Goal: Check status: Check status

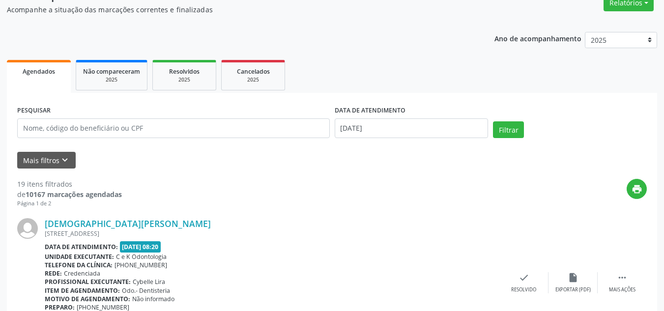
scroll to position [74, 0]
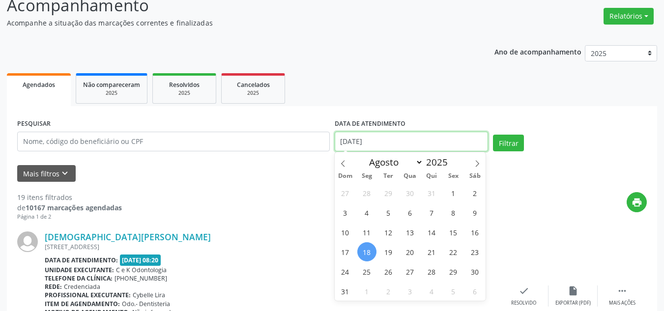
click at [383, 143] on input "[DATE]" at bounding box center [412, 142] width 154 height 20
click at [411, 252] on span "20" at bounding box center [409, 251] width 19 height 19
type input "[DATE]"
click at [411, 252] on span "20" at bounding box center [409, 251] width 19 height 19
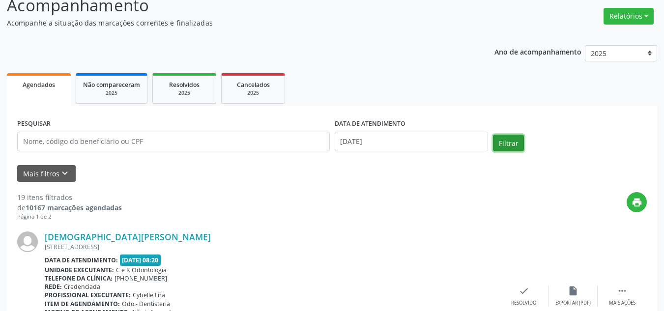
click at [502, 139] on button "Filtrar" at bounding box center [508, 143] width 31 height 17
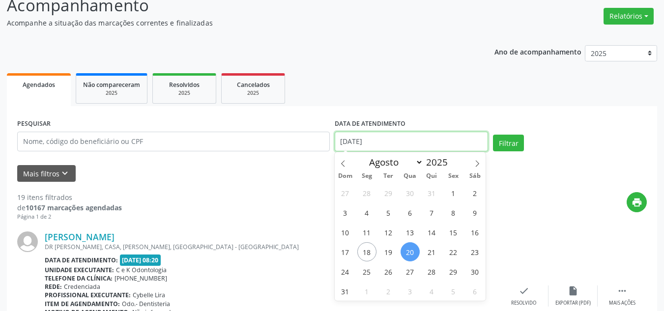
click at [422, 134] on input "[DATE]" at bounding box center [412, 142] width 154 height 20
click at [368, 272] on span "25" at bounding box center [366, 271] width 19 height 19
type input "[DATE]"
click at [368, 272] on span "25" at bounding box center [366, 271] width 19 height 19
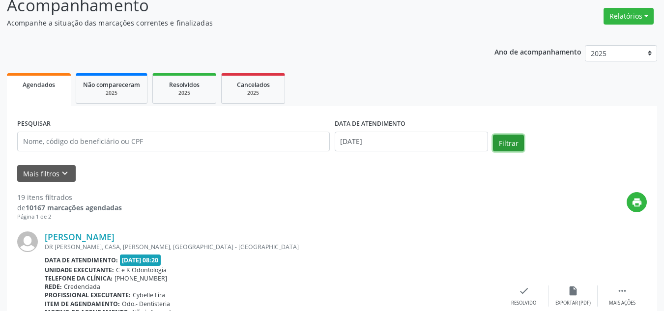
click at [510, 142] on button "Filtrar" at bounding box center [508, 143] width 31 height 17
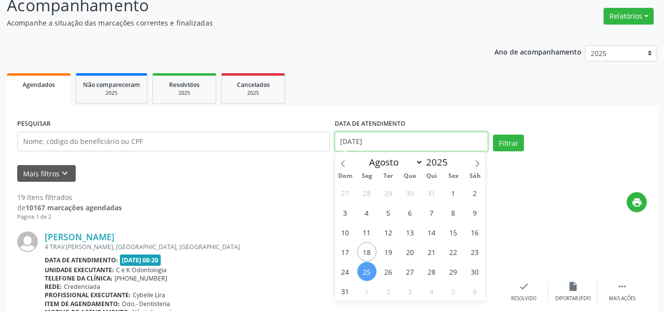
click at [422, 142] on input "[DATE]" at bounding box center [412, 142] width 154 height 20
click at [407, 270] on span "27" at bounding box center [409, 271] width 19 height 19
type input "[DATE]"
click at [407, 270] on span "27" at bounding box center [409, 271] width 19 height 19
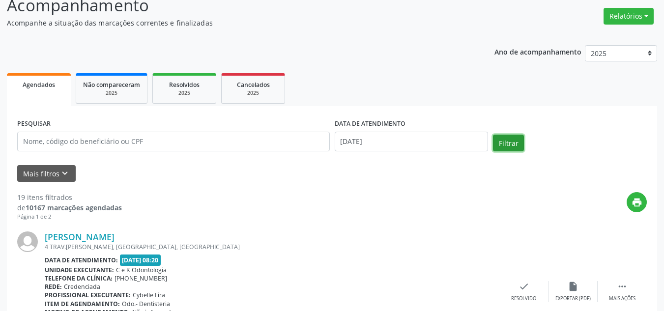
click at [503, 144] on button "Filtrar" at bounding box center [508, 143] width 31 height 17
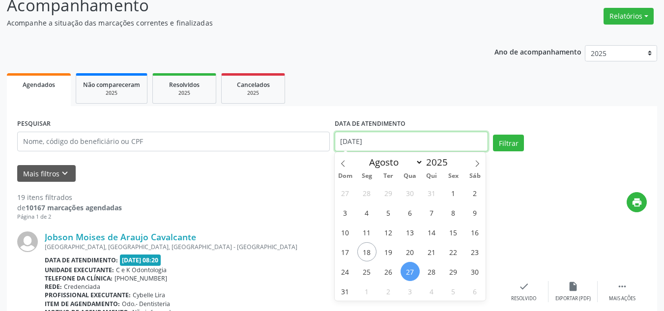
click at [408, 150] on input "[DATE]" at bounding box center [412, 142] width 154 height 20
click at [367, 255] on span "18" at bounding box center [366, 251] width 19 height 19
type input "[DATE]"
click at [367, 255] on span "18" at bounding box center [366, 251] width 19 height 19
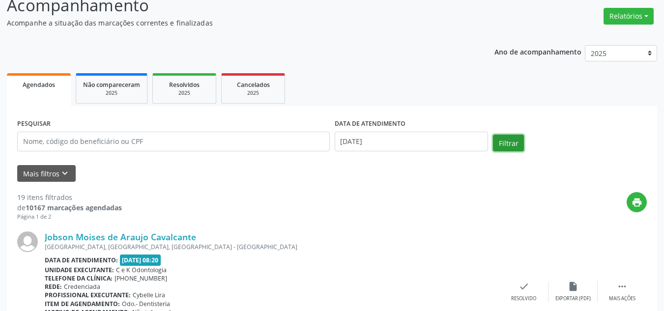
click at [510, 143] on button "Filtrar" at bounding box center [508, 143] width 31 height 17
